Goal: Transaction & Acquisition: Purchase product/service

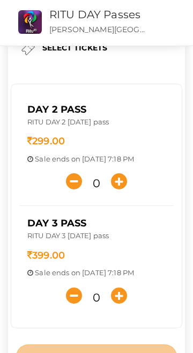
scroll to position [33, 0]
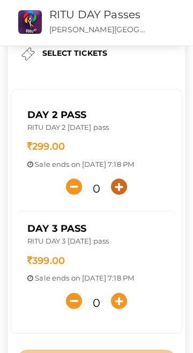
click at [125, 189] on icon "button" at bounding box center [119, 187] width 16 height 16
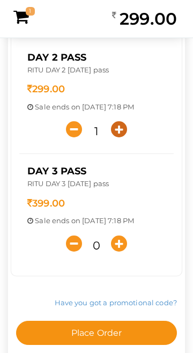
scroll to position [90, 0]
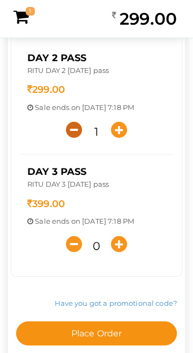
click at [78, 125] on icon "button" at bounding box center [74, 130] width 16 height 16
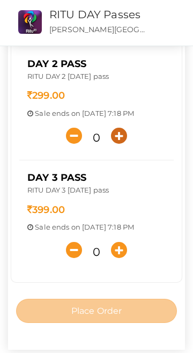
click at [127, 131] on button "button" at bounding box center [118, 135] width 21 height 21
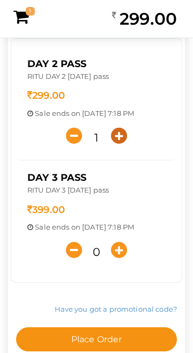
click at [122, 138] on icon "button" at bounding box center [119, 136] width 16 height 16
click at [120, 141] on icon "button" at bounding box center [119, 136] width 16 height 16
click at [126, 142] on icon "button" at bounding box center [119, 136] width 16 height 16
click at [129, 139] on button "button" at bounding box center [118, 135] width 21 height 21
click at [128, 142] on button "button" at bounding box center [118, 135] width 21 height 21
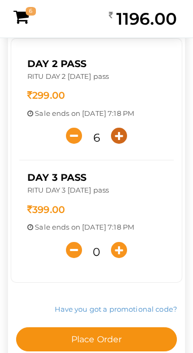
click at [127, 139] on button "button" at bounding box center [118, 135] width 21 height 21
click at [128, 139] on button "button" at bounding box center [118, 135] width 21 height 21
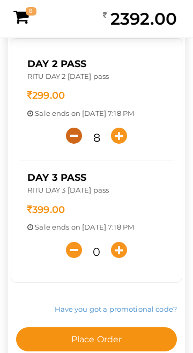
click at [74, 137] on icon "button" at bounding box center [74, 136] width 16 height 16
click at [76, 136] on icon "button" at bounding box center [74, 136] width 16 height 16
click at [77, 137] on icon "button" at bounding box center [74, 136] width 16 height 16
click at [80, 126] on button "button" at bounding box center [73, 135] width 21 height 21
click at [76, 138] on icon "button" at bounding box center [74, 136] width 16 height 16
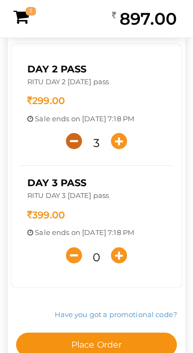
scroll to position [79, 0]
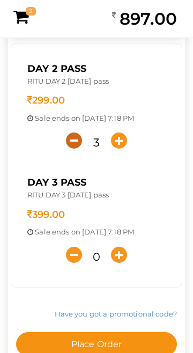
click at [76, 143] on icon "button" at bounding box center [74, 141] width 16 height 16
click at [75, 141] on icon "button" at bounding box center [74, 141] width 16 height 16
click at [77, 146] on icon "button" at bounding box center [74, 141] width 16 height 16
type input "0"
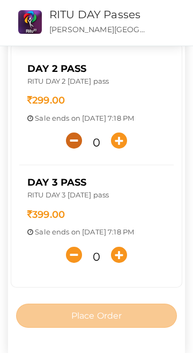
click at [73, 147] on icon "button" at bounding box center [74, 141] width 16 height 16
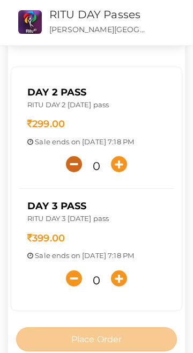
scroll to position [55, 0]
